Goal: Information Seeking & Learning: Learn about a topic

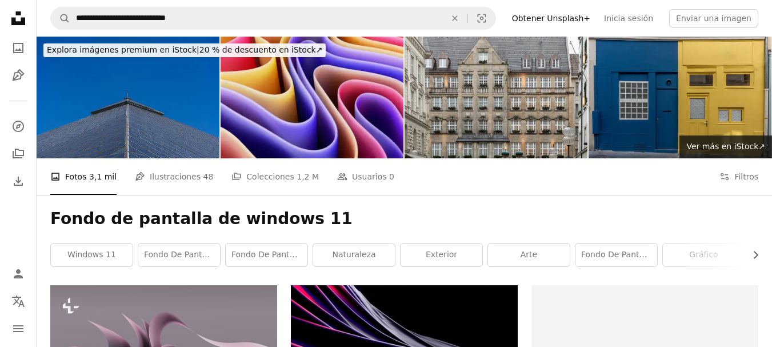
scroll to position [147, 0]
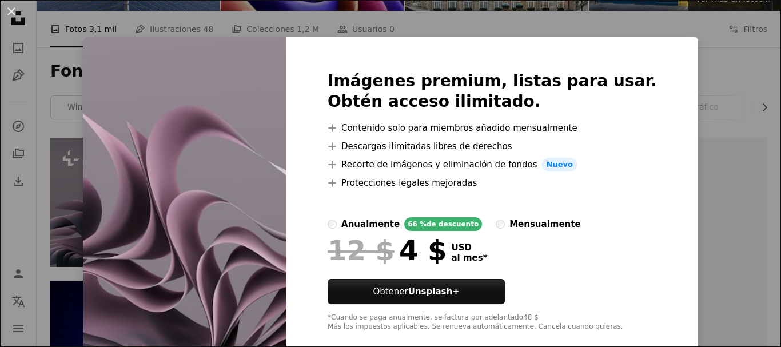
click at [170, 186] on img at bounding box center [184, 201] width 203 height 329
click at [724, 177] on div "An X shape Imágenes premium, listas para usar. Obtén acceso ilimitado. A plus s…" at bounding box center [390, 173] width 781 height 347
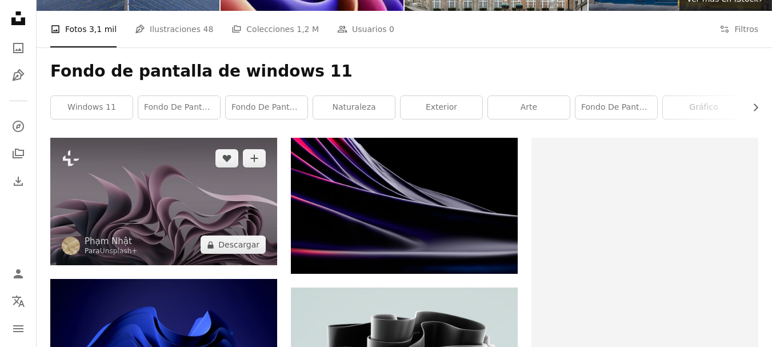
click at [138, 183] on img at bounding box center [163, 201] width 227 height 127
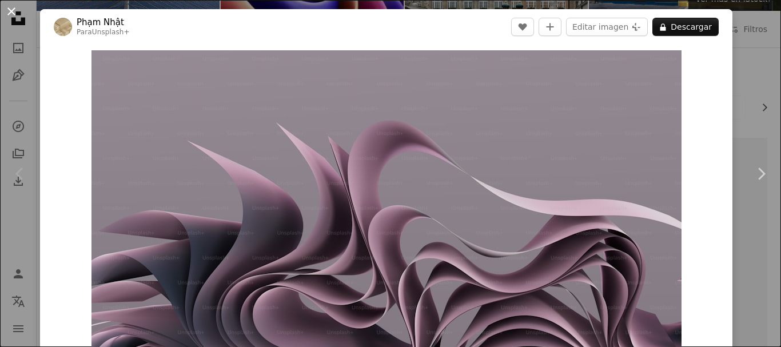
click at [11, 12] on button "An X shape" at bounding box center [12, 12] width 14 height 14
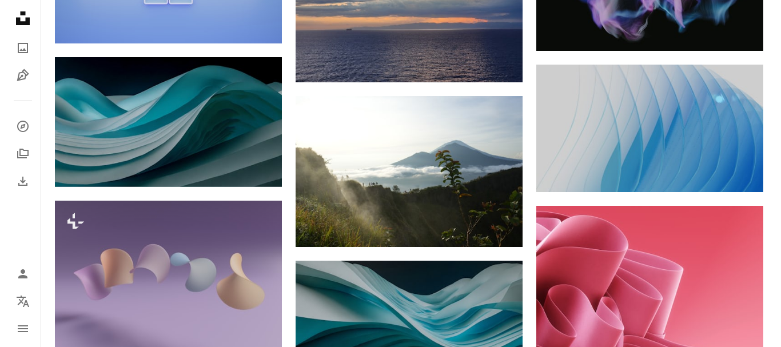
scroll to position [1019, 0]
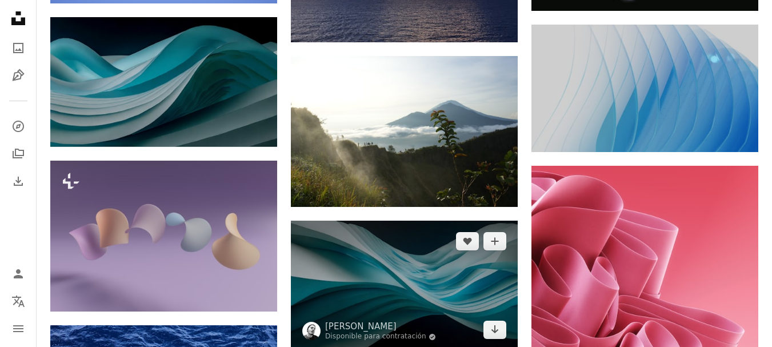
click at [367, 291] on img at bounding box center [404, 286] width 227 height 130
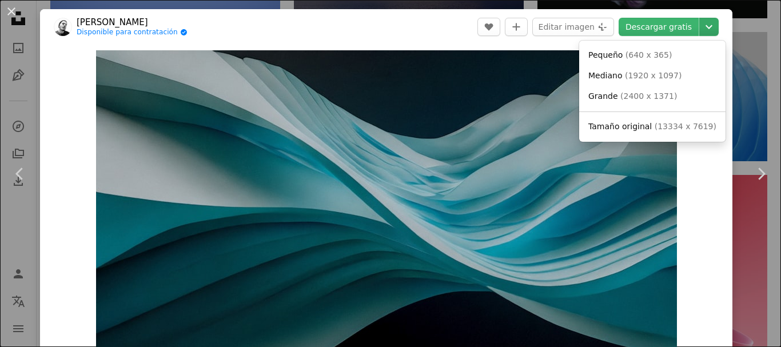
click at [702, 33] on icon "Chevron down" at bounding box center [708, 27] width 18 height 14
click at [319, 203] on dialog "An X shape Chevron left Chevron right Cihad Dağlı Disponible para contratación …" at bounding box center [390, 173] width 781 height 347
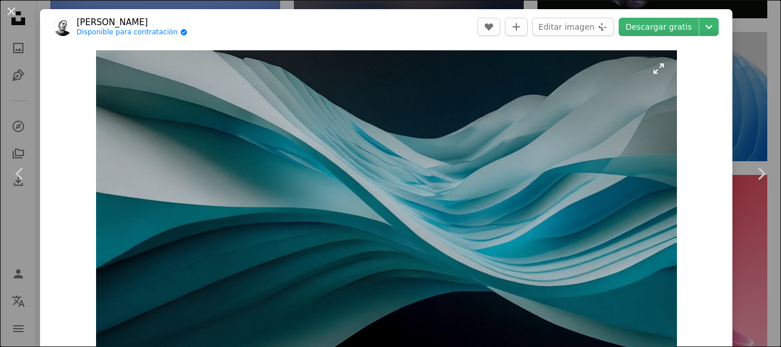
click at [672, 125] on div "Zoom in" at bounding box center [386, 216] width 692 height 343
click at [751, 87] on div "An X shape Chevron left Chevron right Cihad Dağlı Disponible para contratación …" at bounding box center [390, 173] width 781 height 347
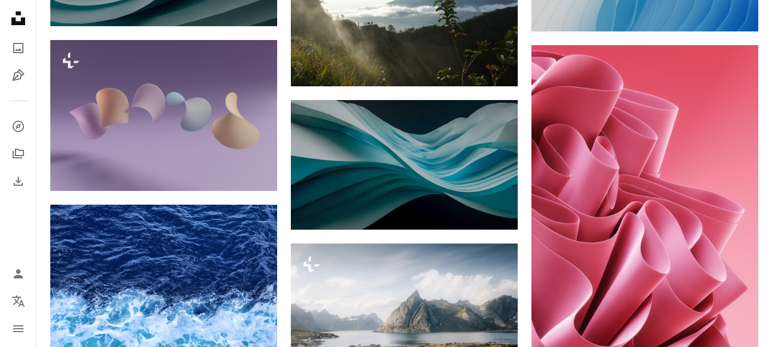
scroll to position [715, 0]
